Goal: Task Accomplishment & Management: Use online tool/utility

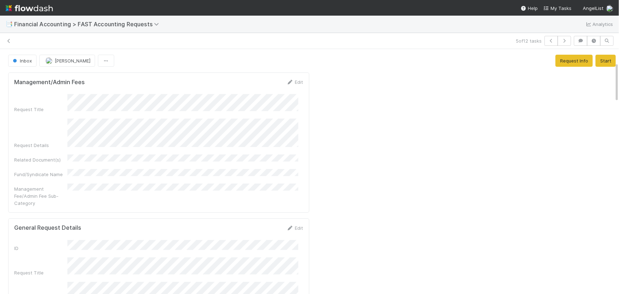
scroll to position [78, 0]
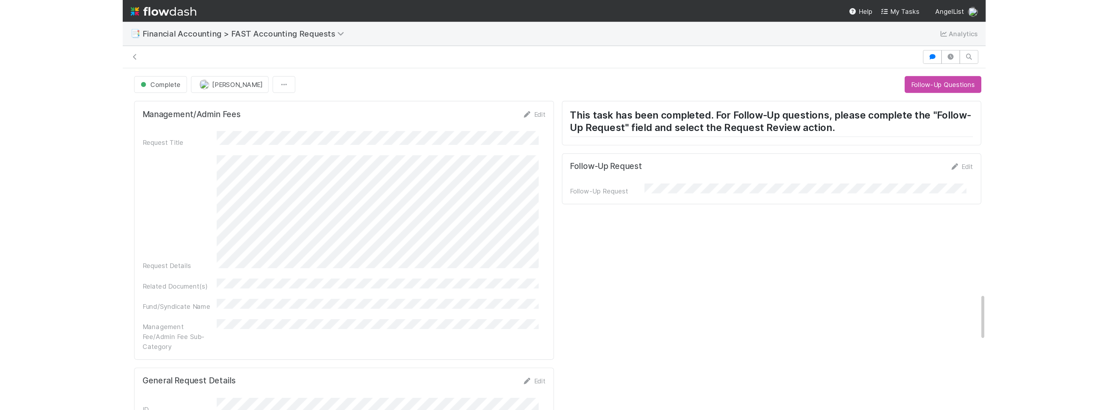
scroll to position [197, 0]
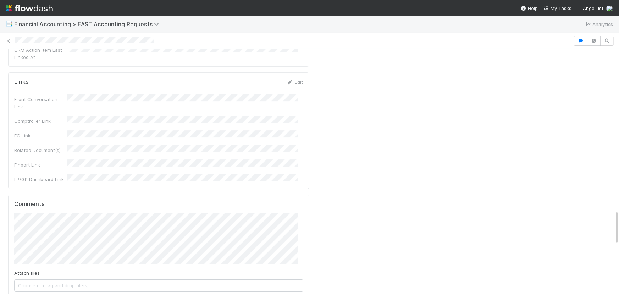
drag, startPoint x: 333, startPoint y: 97, endPoint x: 336, endPoint y: 85, distance: 12.3
drag, startPoint x: 372, startPoint y: 155, endPoint x: 398, endPoint y: 152, distance: 25.8
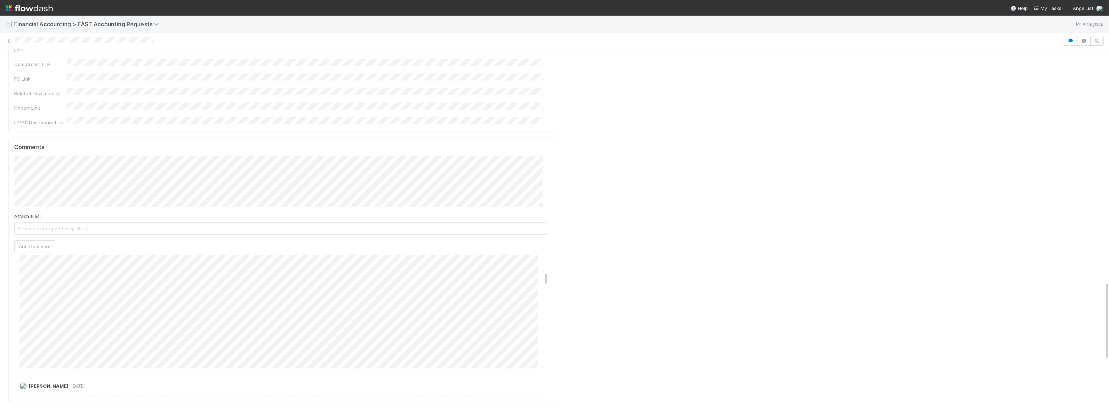
scroll to position [169, 0]
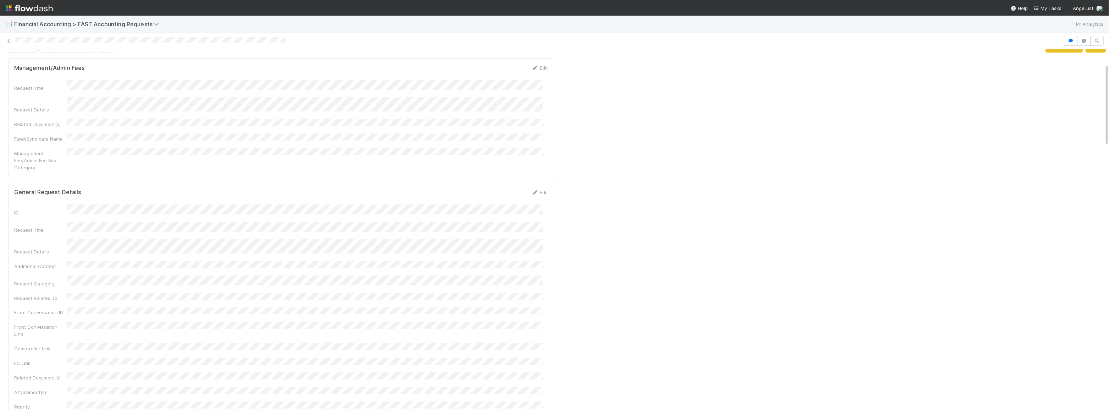
scroll to position [0, 0]
click at [21, 55] on button "Inbox" at bounding box center [22, 61] width 28 height 12
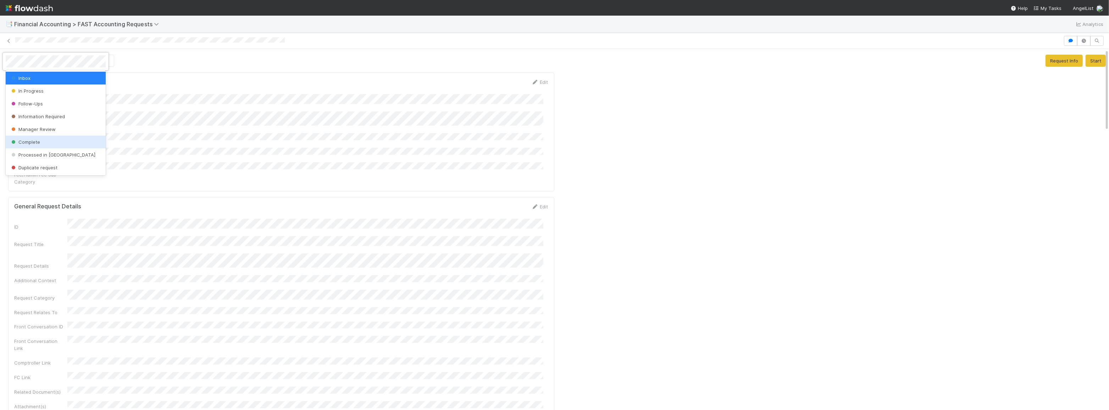
click at [29, 143] on span "Complete" at bounding box center [25, 142] width 30 height 6
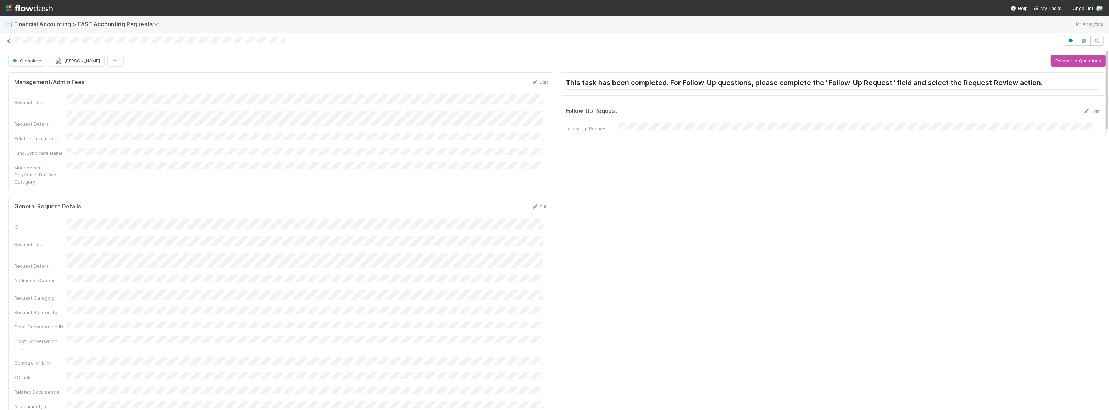
click at [9, 41] on icon at bounding box center [8, 41] width 7 height 5
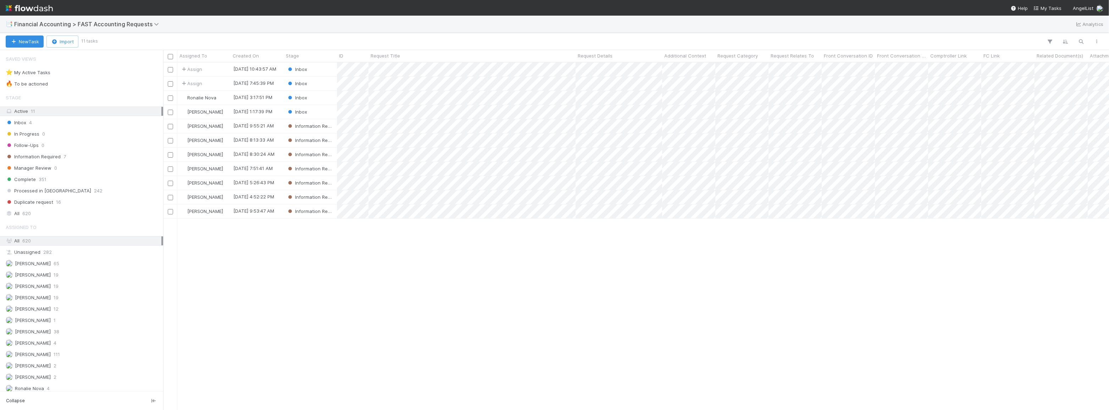
scroll to position [342, 941]
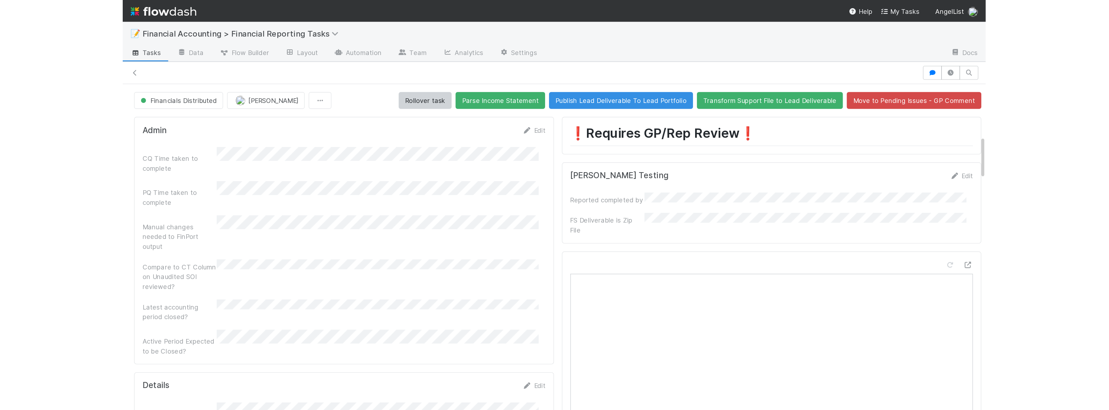
scroll to position [276, 0]
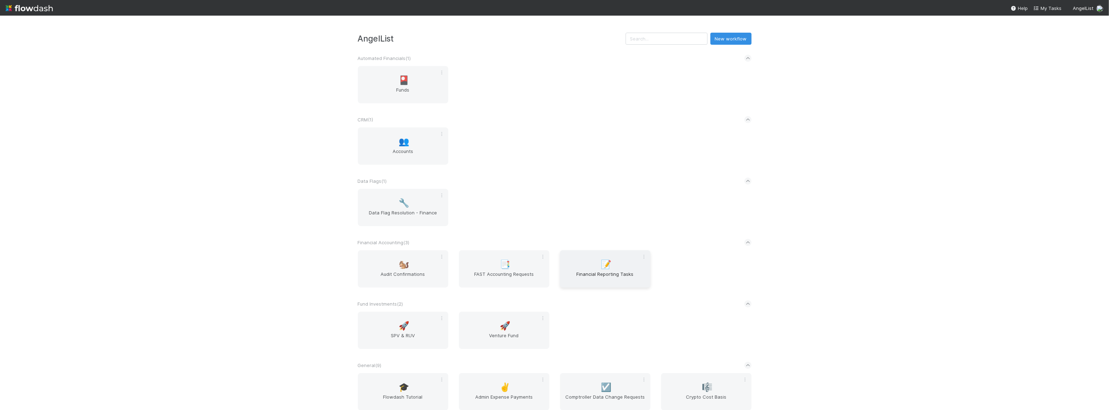
click at [599, 277] on span "Financial Reporting Tasks" at bounding box center [605, 277] width 85 height 14
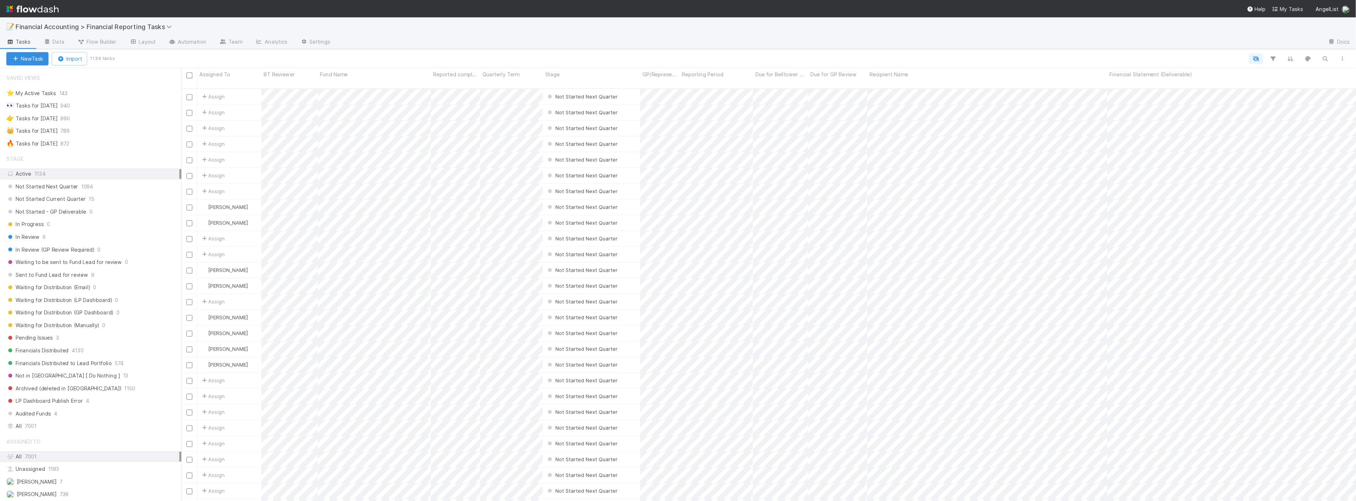
scroll to position [421, 1187]
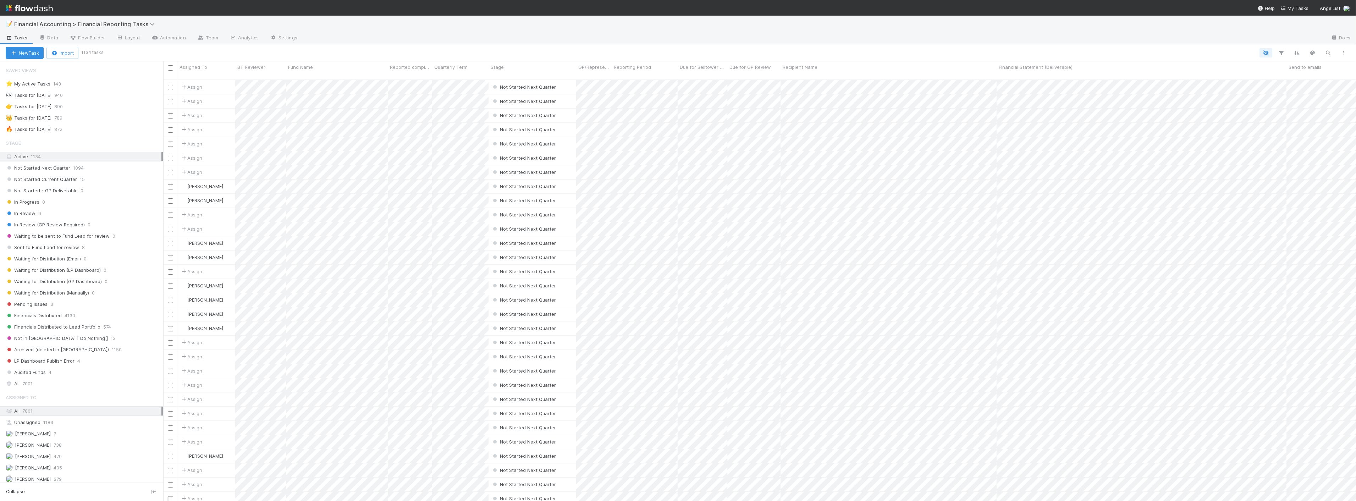
click at [59, 254] on div "Not Started Next Quarter 1094 Not Started Current Quarter 15 Not Started - GP D…" at bounding box center [81, 270] width 163 height 214
click at [55, 247] on span "Sent to Fund Lead for review" at bounding box center [42, 247] width 73 height 9
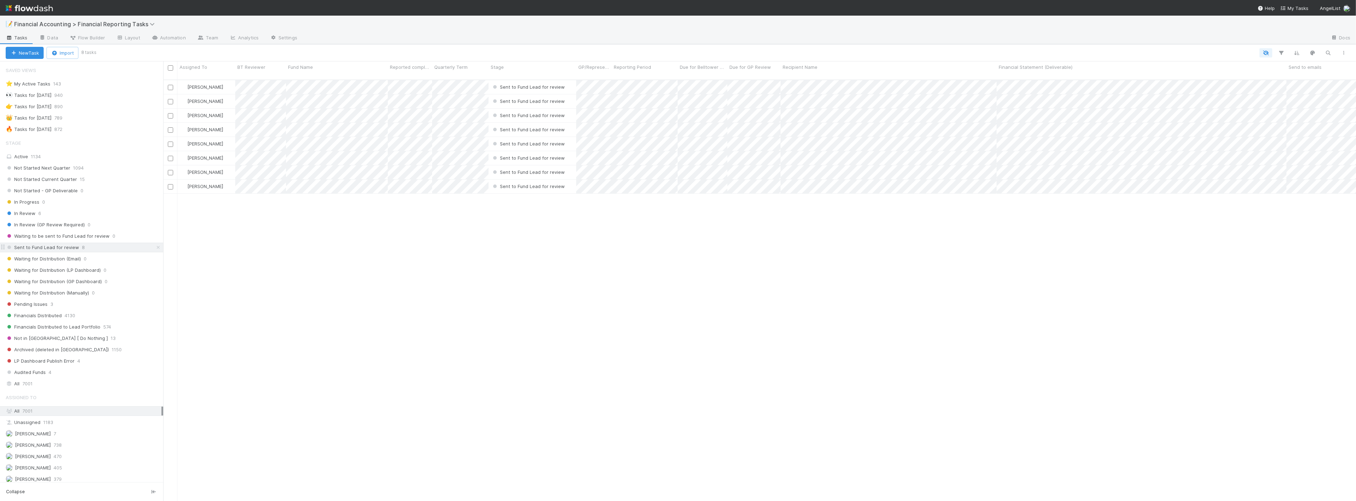
scroll to position [421, 1187]
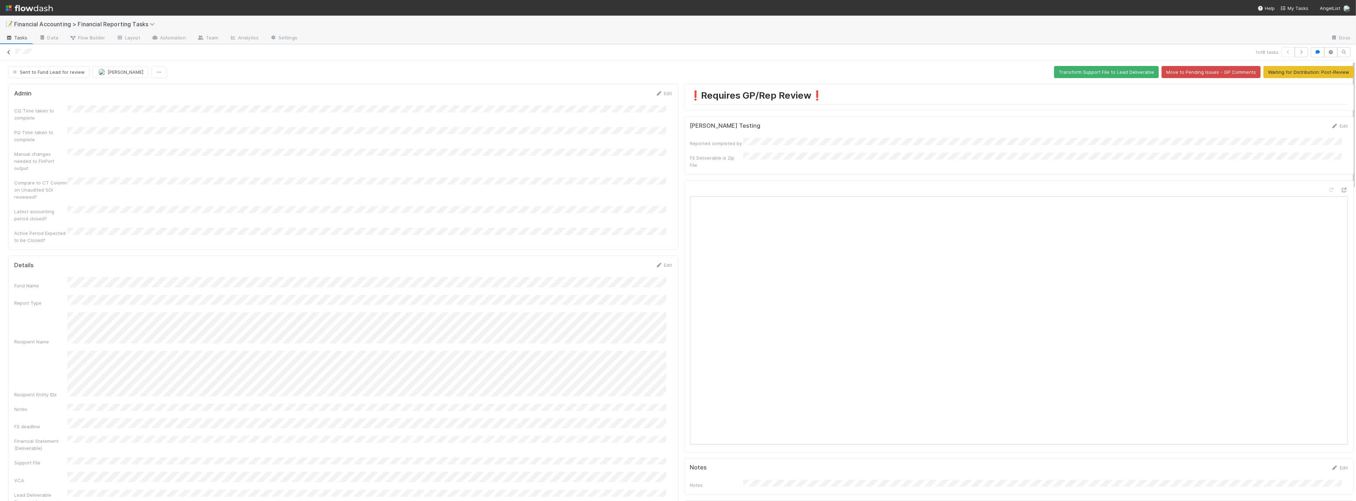
click at [11, 51] on icon at bounding box center [8, 52] width 7 height 5
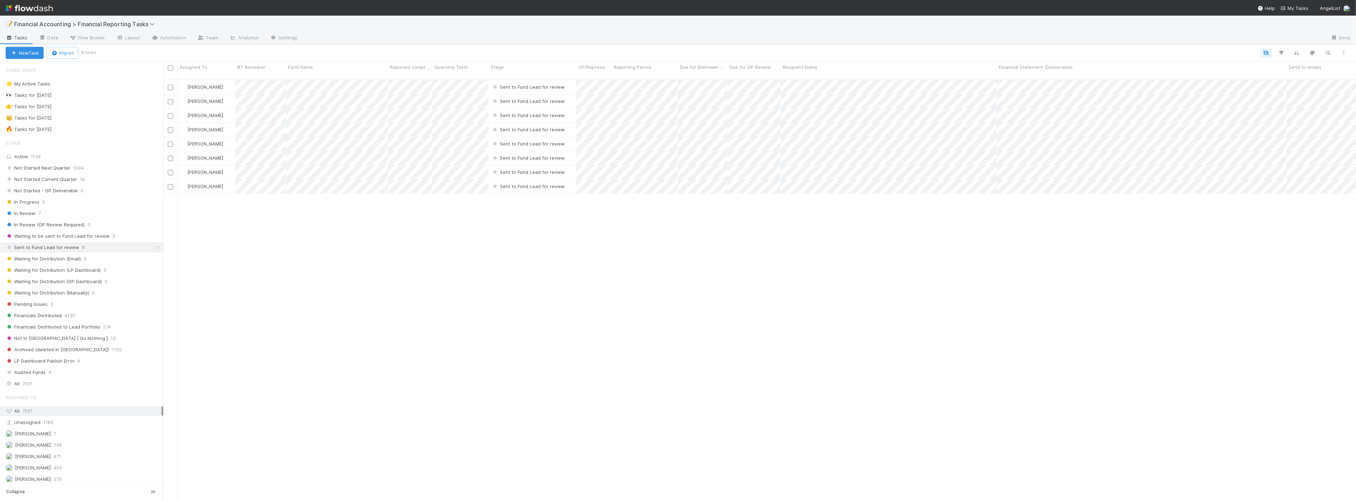
scroll to position [421, 1187]
click at [352, 250] on div "Zach Byers Sent to Fund Lead for review 7/1/25, 11:08:13 AM 8/12/25, 7:55:13 PM…" at bounding box center [759, 293] width 1193 height 427
click at [416, 333] on div "Zach Byers Sent to Fund Lead for review 7/1/25, 11:08:13 AM 8/12/25, 7:55:13 PM…" at bounding box center [759, 293] width 1193 height 427
click at [411, 278] on div "Zach Byers Sent to Fund Lead for review 7/1/25, 11:08:13 AM 8/12/25, 7:55:13 PM…" at bounding box center [759, 293] width 1193 height 427
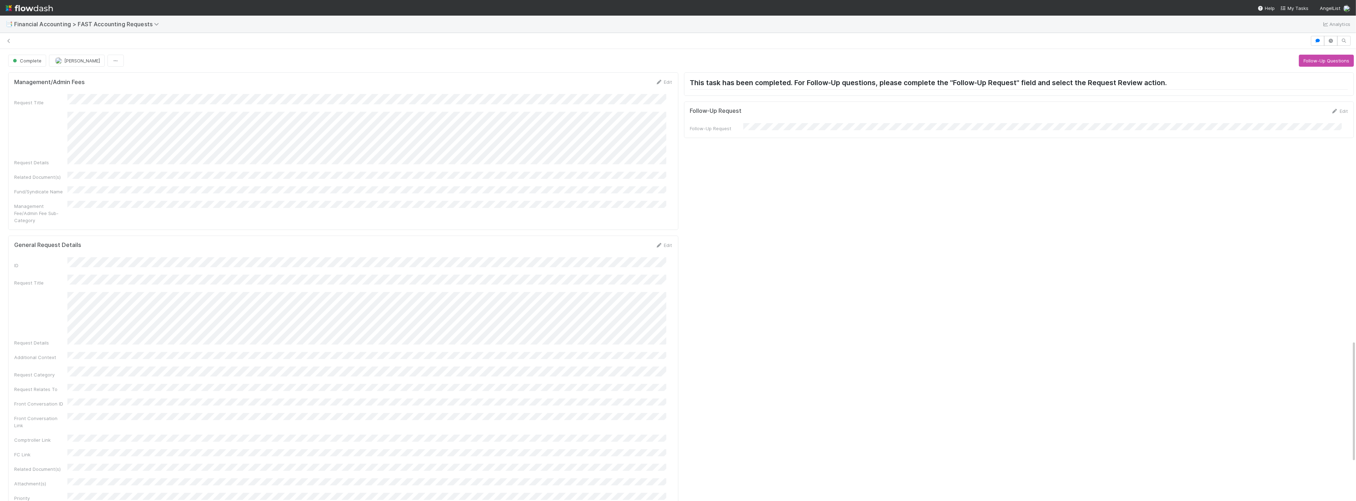
scroll to position [169, 0]
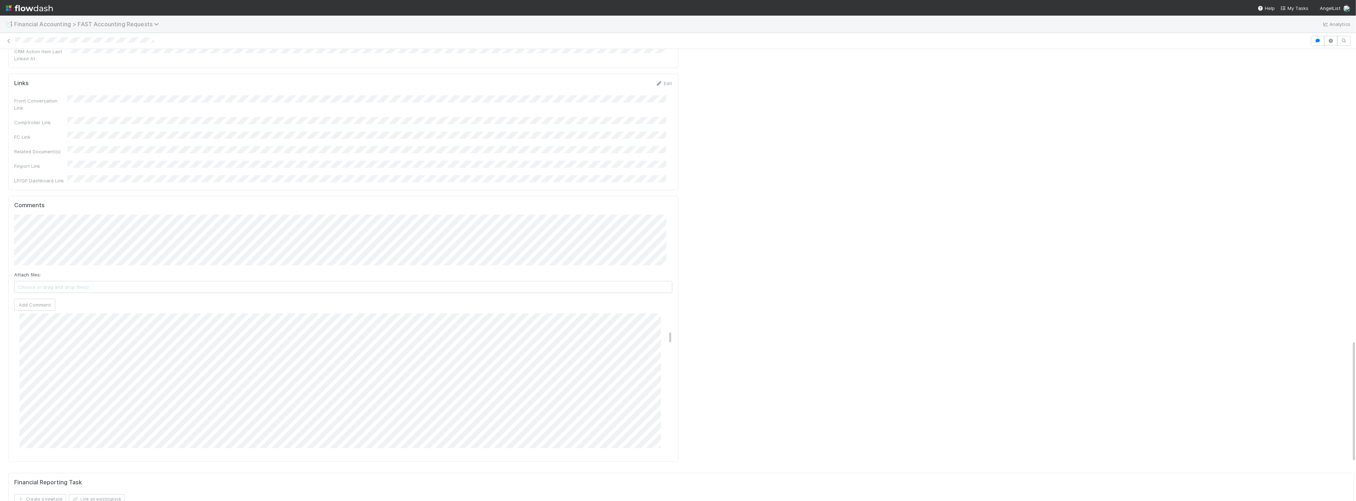
click at [109, 25] on span "Financial Accounting > FAST Accounting Requests" at bounding box center [88, 24] width 148 height 7
click at [92, 134] on div "💪 FAST Request Reporting Obligation" at bounding box center [92, 131] width 169 height 7
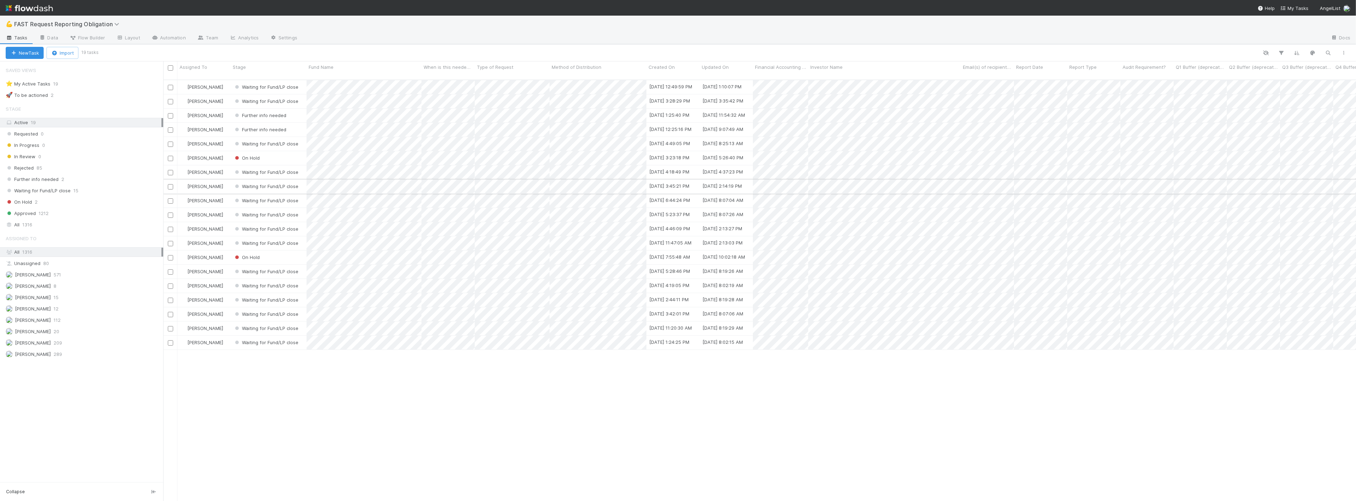
scroll to position [421, 1187]
click at [55, 27] on span "FAST Request Reporting Obligation" at bounding box center [71, 24] width 114 height 9
click at [59, 24] on span "FAST Request Reporting Obligation" at bounding box center [68, 24] width 109 height 7
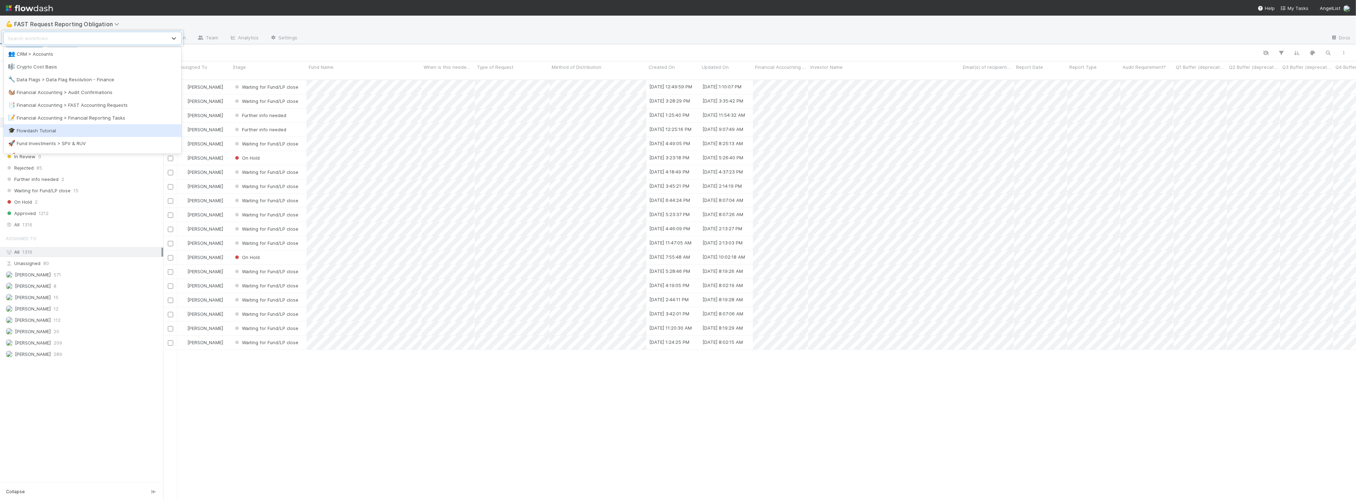
drag, startPoint x: 94, startPoint y: 119, endPoint x: 108, endPoint y: 136, distance: 22.2
click at [108, 136] on div "✌️ Admin Expense Payments 🎴 Automated Financials > Funds ☑️ Comptroller Data Ch…" at bounding box center [92, 100] width 177 height 106
click at [107, 108] on div "📑 Financial Accounting > FAST Accounting Requests" at bounding box center [92, 104] width 169 height 7
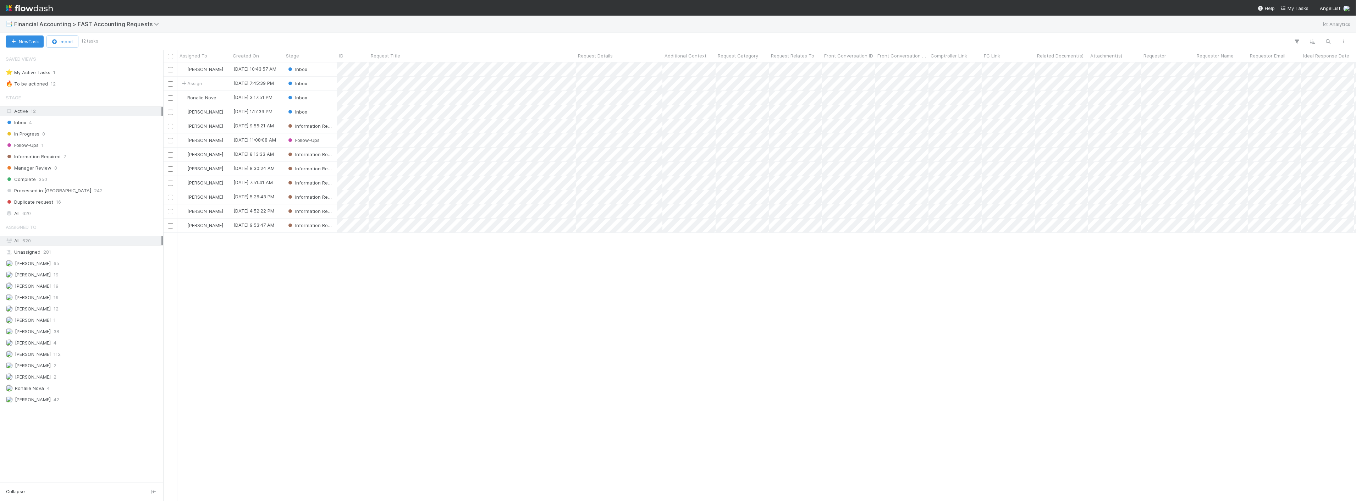
scroll to position [432, 1187]
click at [434, 356] on div "[PERSON_NAME] [DATE] 10:43:57 AM Inbox 0 0 0 [DATE] 1:00:36 PM Assign [DATE] 7:…" at bounding box center [759, 281] width 1193 height 438
